Goal: Transaction & Acquisition: Purchase product/service

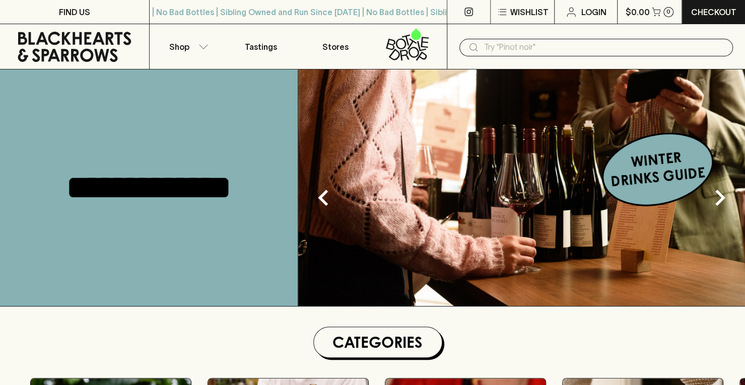
click at [505, 42] on input "text" at bounding box center [604, 47] width 241 height 16
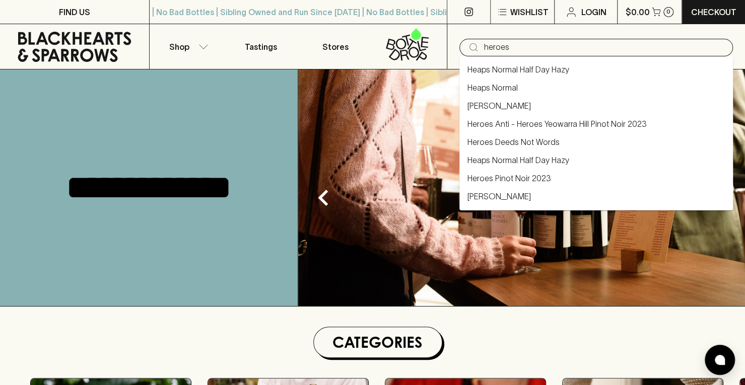
type input "heroes"
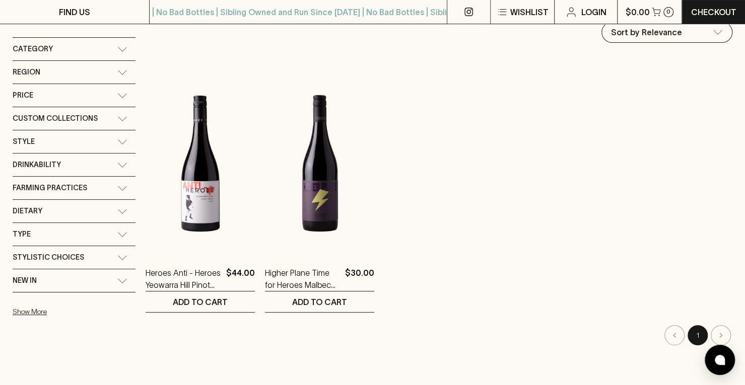
scroll to position [183, 0]
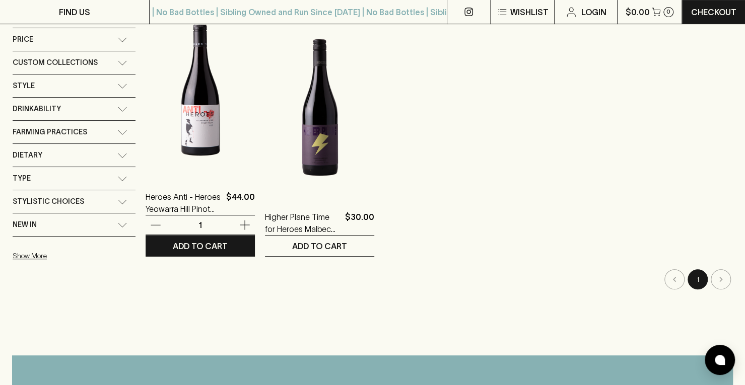
click at [186, 112] on img at bounding box center [200, 87] width 109 height 176
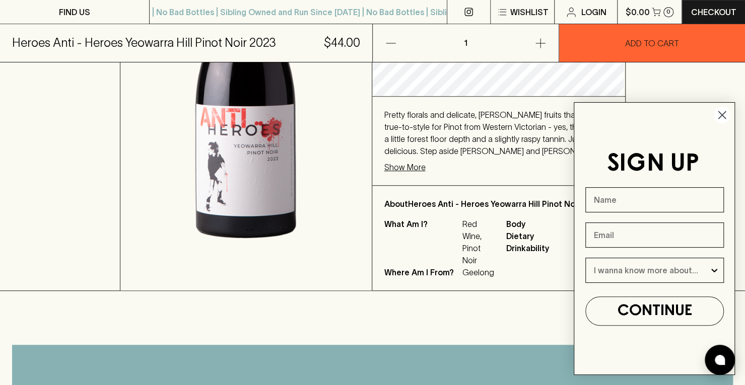
scroll to position [274, 0]
click at [724, 117] on circle "Close dialog" at bounding box center [722, 115] width 17 height 17
